Goal: Complete application form: Complete application form

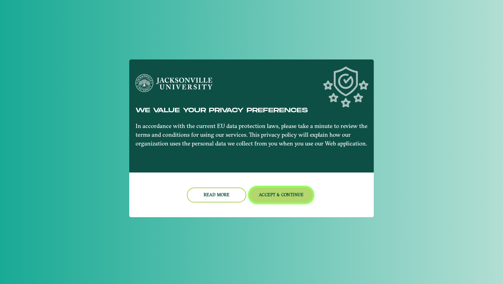
click at [267, 195] on button "Accept & Continue" at bounding box center [281, 194] width 63 height 15
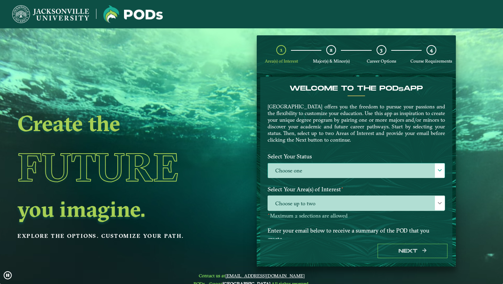
click at [438, 170] on span at bounding box center [440, 170] width 5 height 5
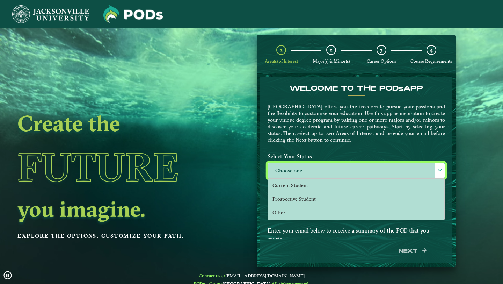
scroll to position [4, 29]
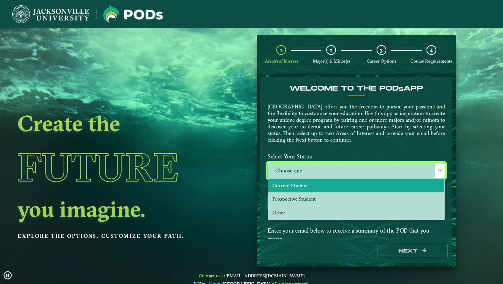
click at [336, 186] on li "Current Student" at bounding box center [356, 186] width 176 height 14
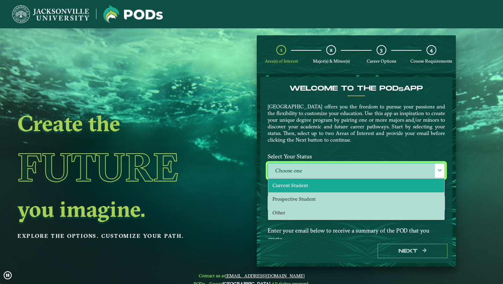
select select "[object Object]"
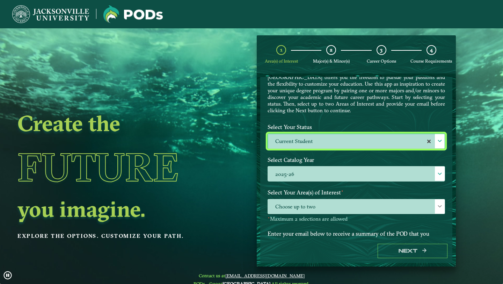
scroll to position [44, 0]
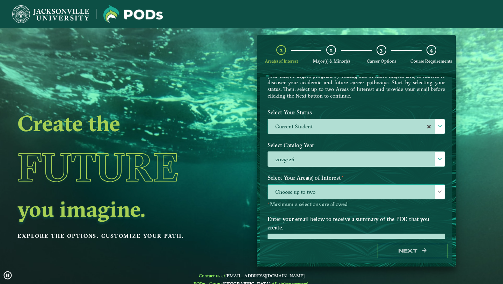
click at [441, 189] on div at bounding box center [440, 192] width 10 height 14
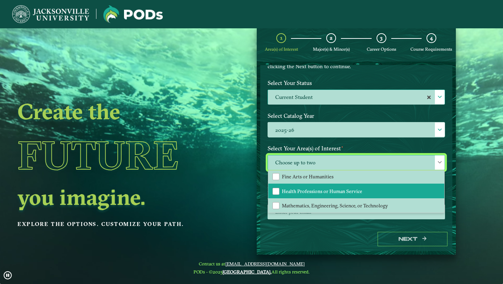
scroll to position [13, 0]
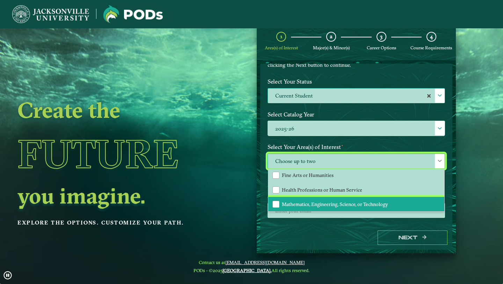
click at [374, 201] on span "Mathematics, Engineering, Science, or Technology" at bounding box center [335, 204] width 106 height 6
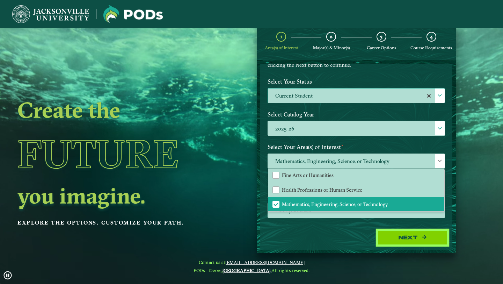
click at [404, 240] on button "Next" at bounding box center [413, 237] width 70 height 14
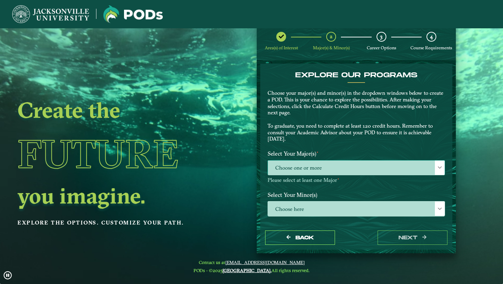
click at [418, 164] on span "Choose one or more" at bounding box center [356, 167] width 177 height 15
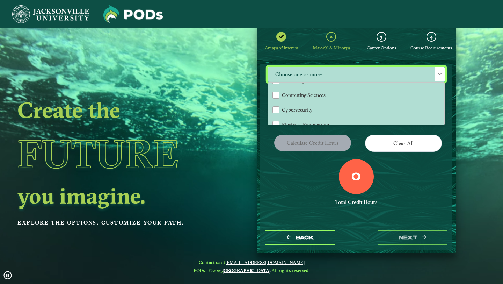
scroll to position [68, 0]
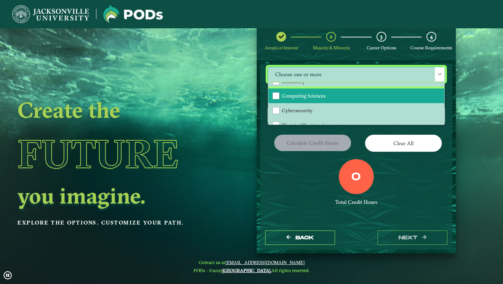
click at [352, 97] on li "Computing Sciences" at bounding box center [356, 95] width 176 height 15
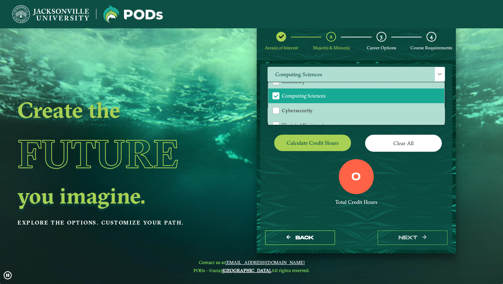
click at [313, 166] on div "0 Total Credit Hours" at bounding box center [357, 188] width 188 height 59
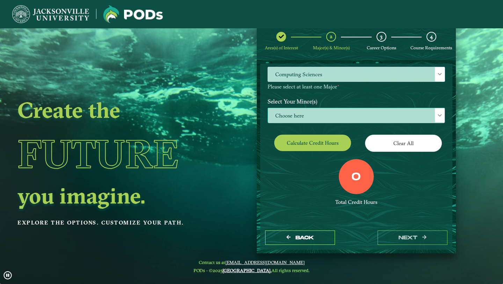
click at [372, 109] on span "Choose here" at bounding box center [356, 115] width 177 height 15
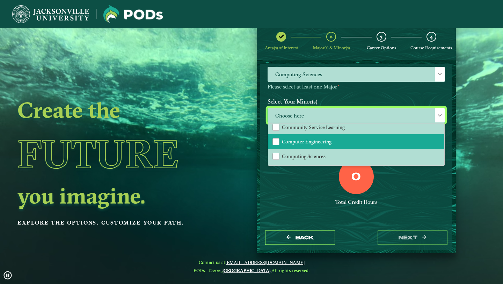
scroll to position [194, 0]
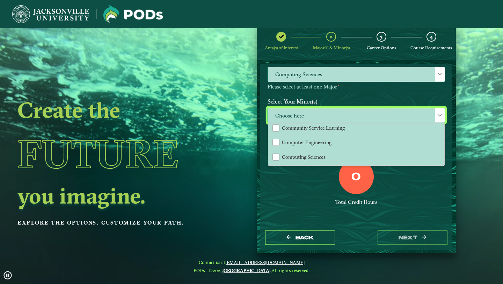
click at [438, 76] on span at bounding box center [440, 74] width 5 height 5
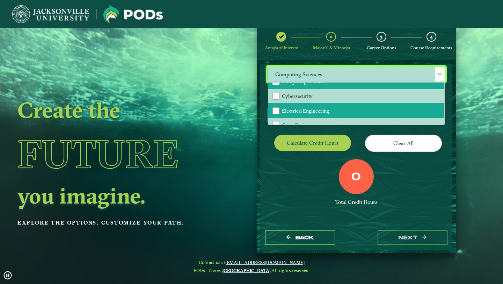
scroll to position [80, 0]
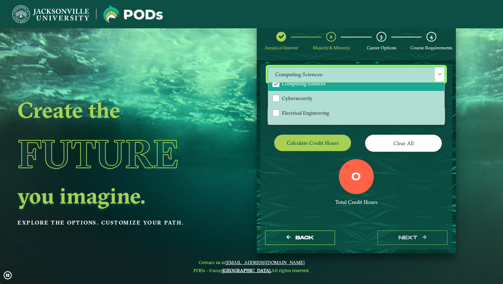
click at [438, 74] on span at bounding box center [440, 74] width 5 height 5
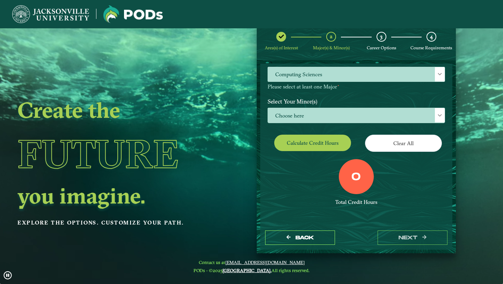
click at [406, 126] on div "Select Your Minor(s) Choose here" at bounding box center [357, 112] width 188 height 35
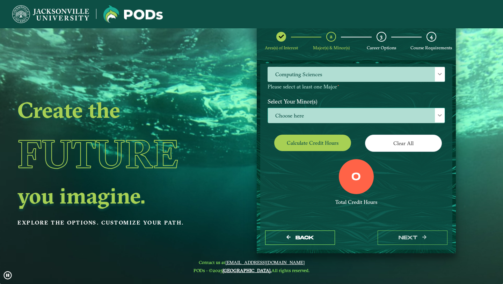
click at [411, 115] on span "Choose here" at bounding box center [356, 115] width 177 height 15
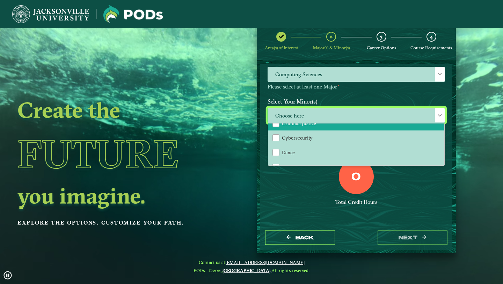
scroll to position [238, 0]
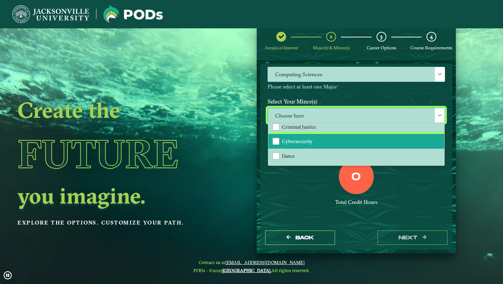
click at [341, 140] on li "Cybersecurity" at bounding box center [356, 141] width 176 height 15
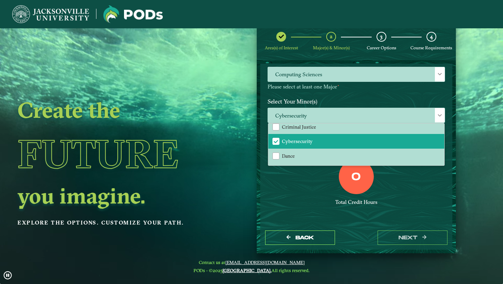
click at [340, 229] on div "Back next" at bounding box center [356, 237] width 192 height 24
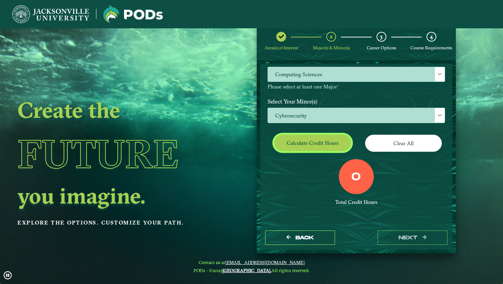
click at [332, 145] on button "Calculate credit hours" at bounding box center [312, 143] width 77 height 16
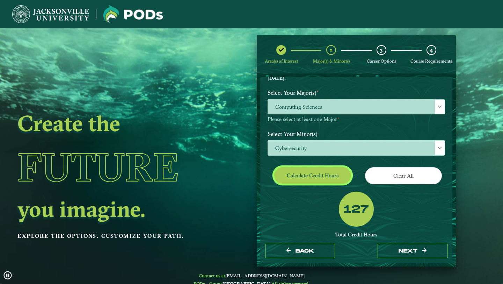
scroll to position [73, 0]
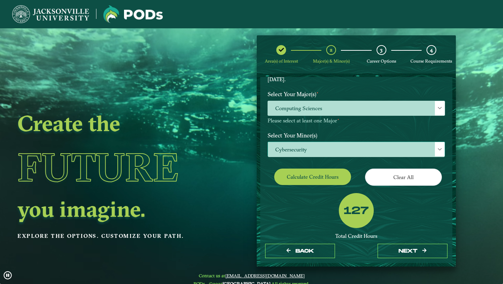
click at [438, 150] on span at bounding box center [440, 149] width 5 height 5
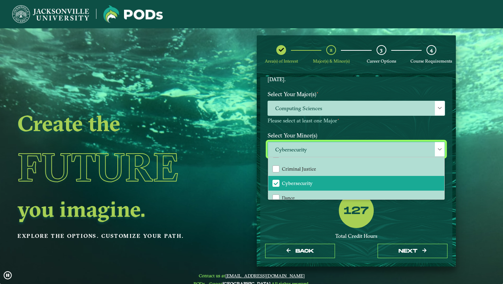
scroll to position [237, 0]
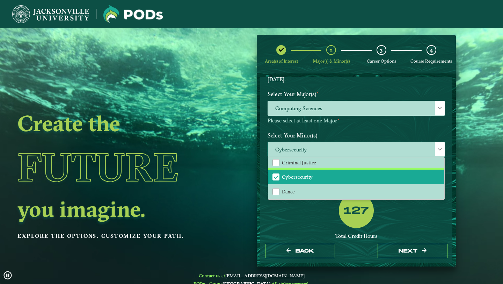
click at [274, 174] on span "Cybersecurity" at bounding box center [276, 177] width 6 height 6
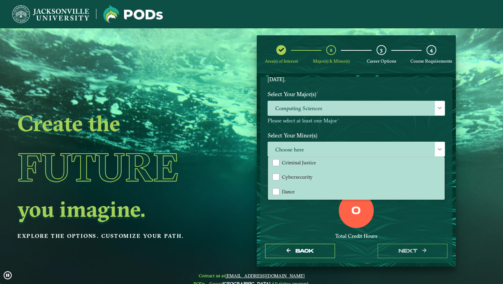
click at [308, 214] on div "0 Total Credit Hours" at bounding box center [357, 222] width 188 height 59
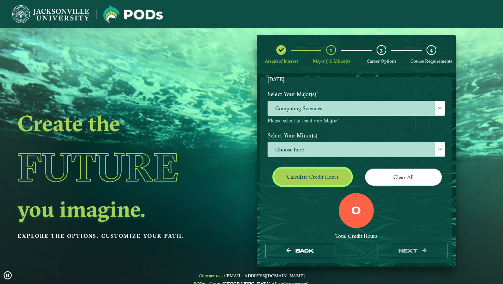
click at [311, 182] on button "Calculate credit hours" at bounding box center [312, 176] width 77 height 16
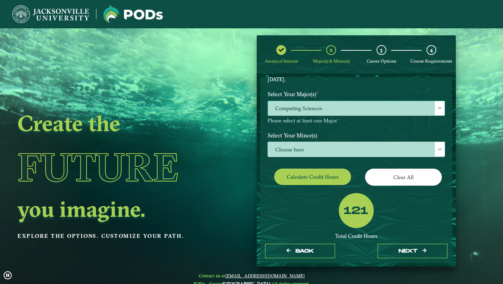
click at [435, 110] on div at bounding box center [440, 108] width 10 height 14
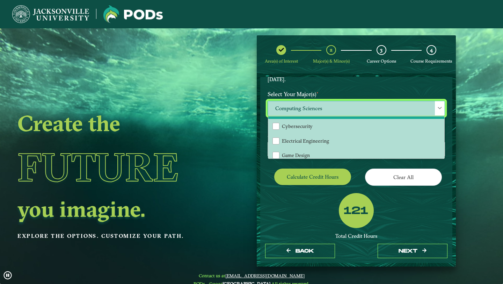
scroll to position [79, 0]
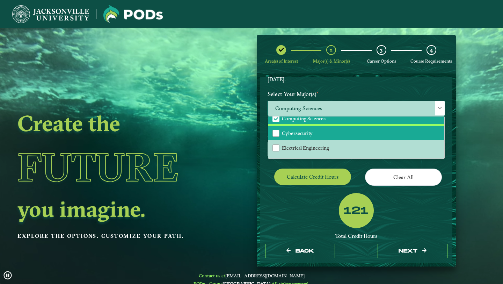
click at [331, 135] on li "Cybersecurity" at bounding box center [356, 133] width 176 height 15
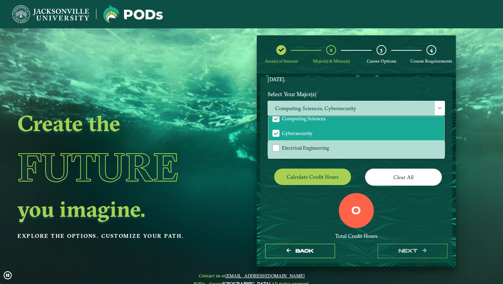
click at [345, 205] on div "0" at bounding box center [356, 210] width 35 height 35
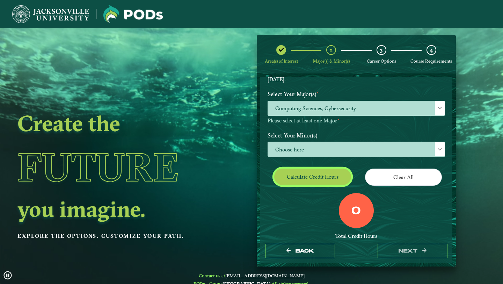
click at [326, 180] on button "Calculate credit hours" at bounding box center [312, 176] width 77 height 16
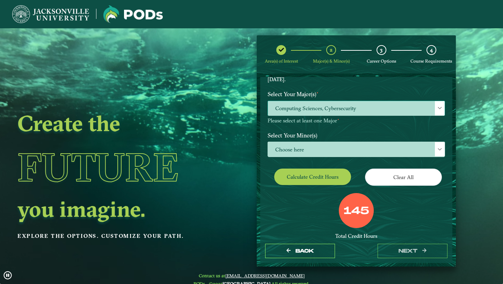
click at [438, 109] on span at bounding box center [440, 108] width 5 height 5
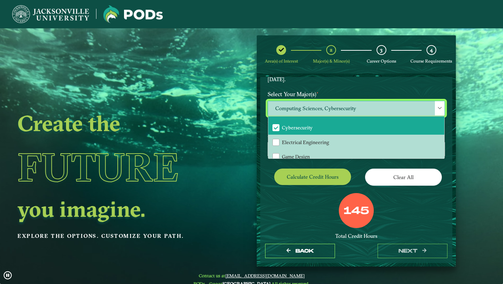
scroll to position [85, 0]
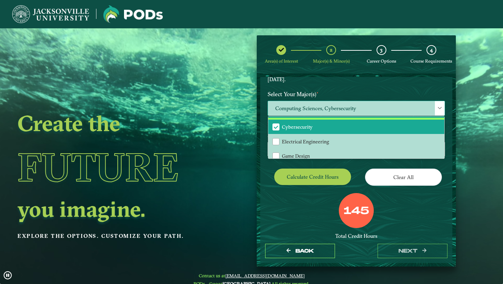
click at [349, 126] on li "Cybersecurity" at bounding box center [356, 127] width 176 height 15
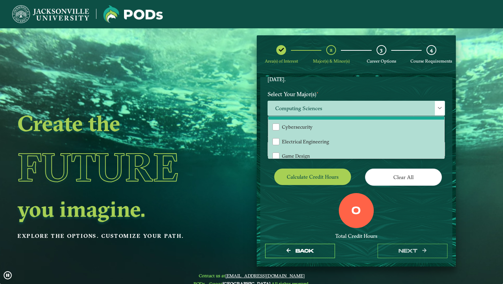
click at [318, 206] on div "0 Total Credit Hours" at bounding box center [357, 222] width 188 height 59
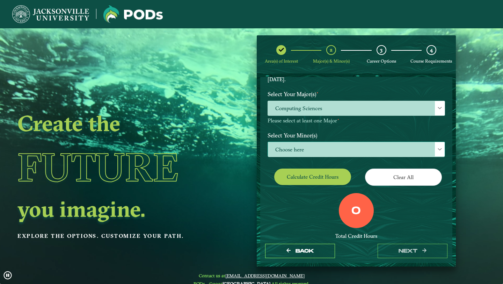
click at [398, 147] on span "Choose here" at bounding box center [356, 149] width 177 height 15
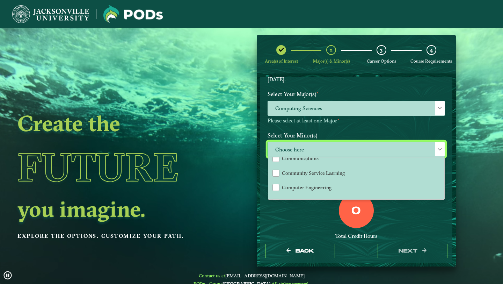
scroll to position [184, 0]
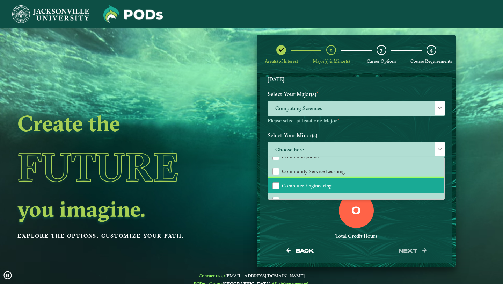
click at [327, 185] on span "Computer Engineering" at bounding box center [307, 185] width 50 height 6
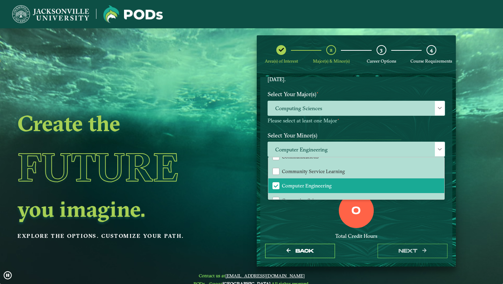
click at [324, 212] on div "0 Total Credit Hours" at bounding box center [357, 222] width 188 height 59
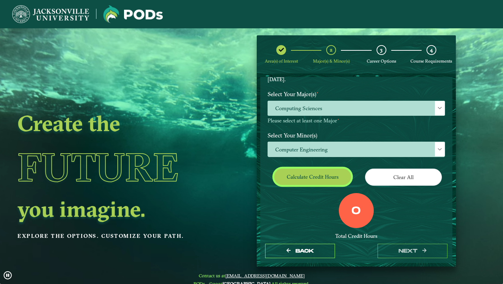
click at [321, 174] on button "Calculate credit hours" at bounding box center [312, 176] width 77 height 16
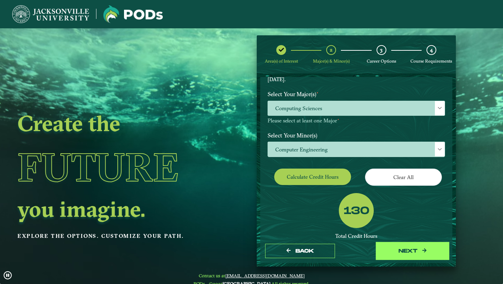
click at [399, 252] on button "next" at bounding box center [413, 251] width 70 height 14
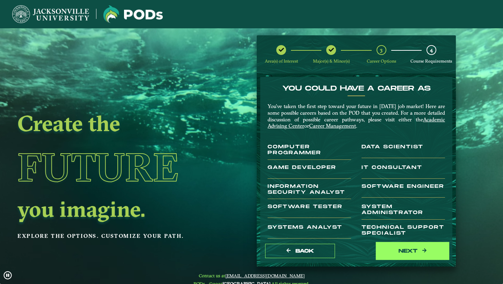
click at [406, 249] on button "next" at bounding box center [413, 251] width 70 height 14
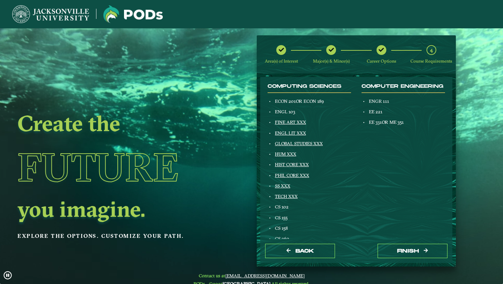
scroll to position [88, 0]
